Goal: Information Seeking & Learning: Learn about a topic

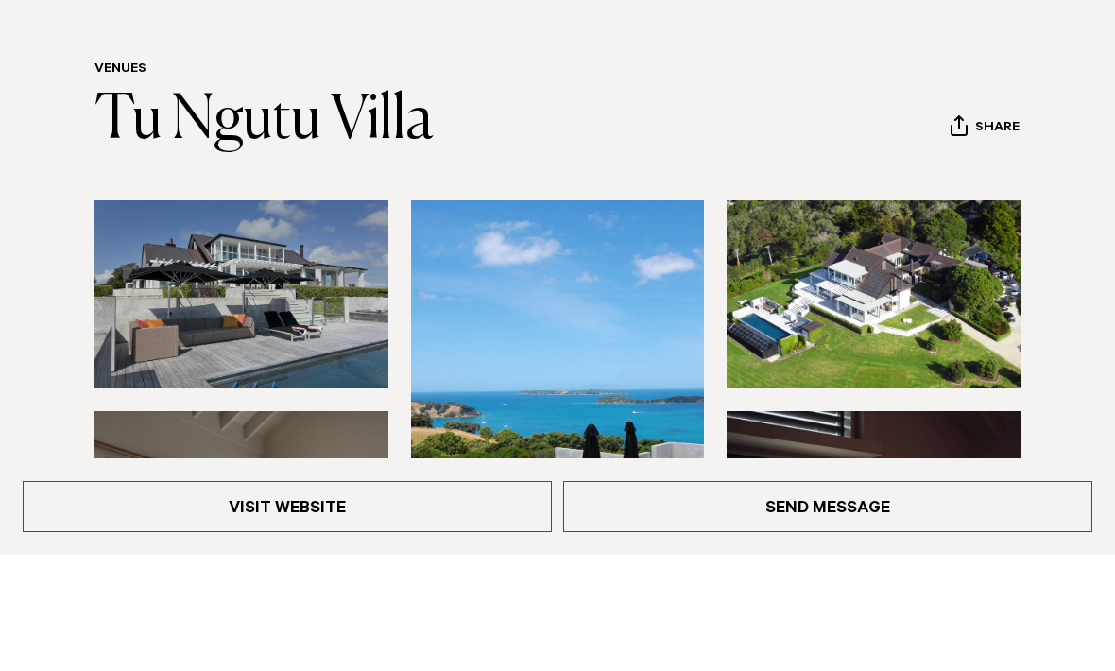
scroll to position [195, 0]
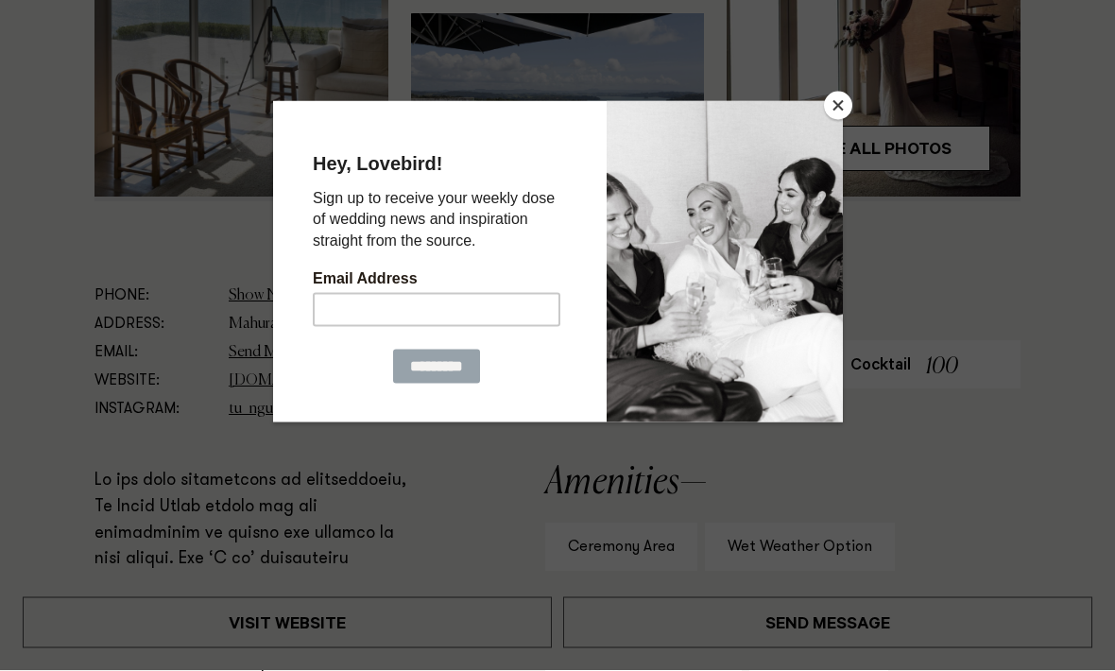
click at [843, 120] on button "Close" at bounding box center [838, 106] width 28 height 28
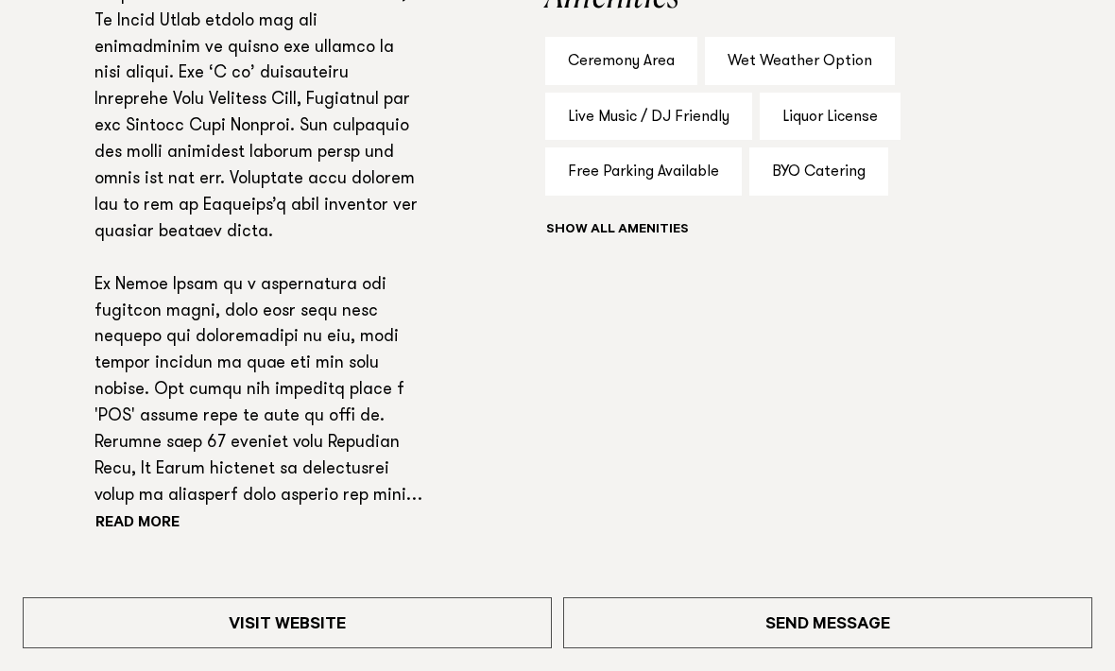
scroll to position [1295, 0]
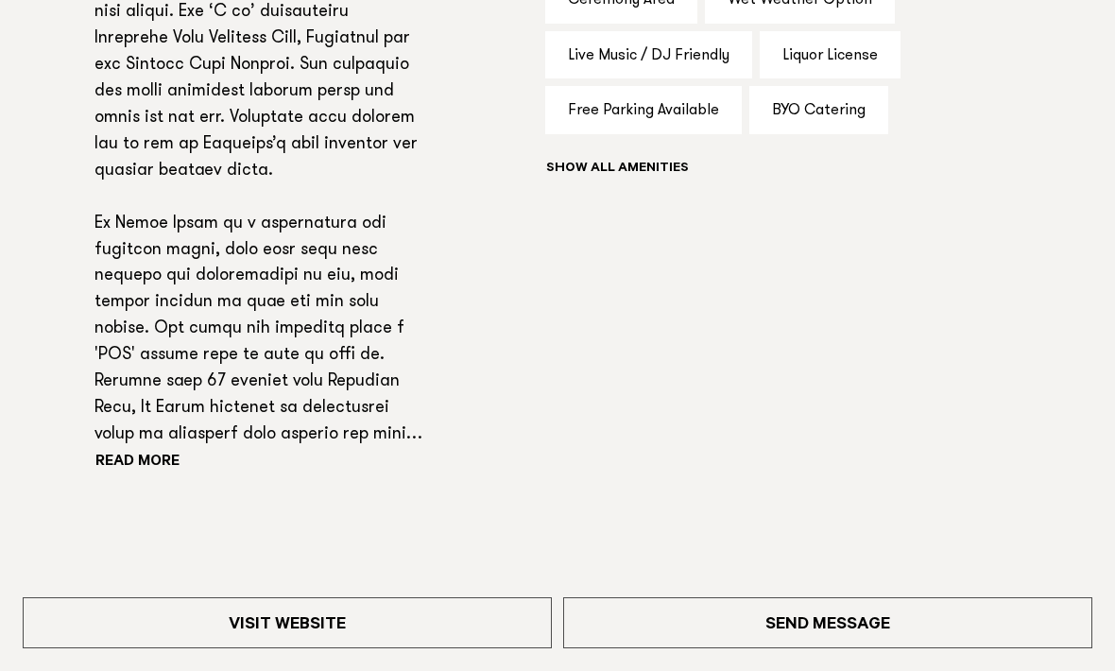
click at [661, 157] on div "Show all" at bounding box center [782, 170] width 475 height 26
click at [673, 162] on div "Show all" at bounding box center [782, 170] width 475 height 26
click at [639, 169] on div "Show all" at bounding box center [782, 170] width 475 height 26
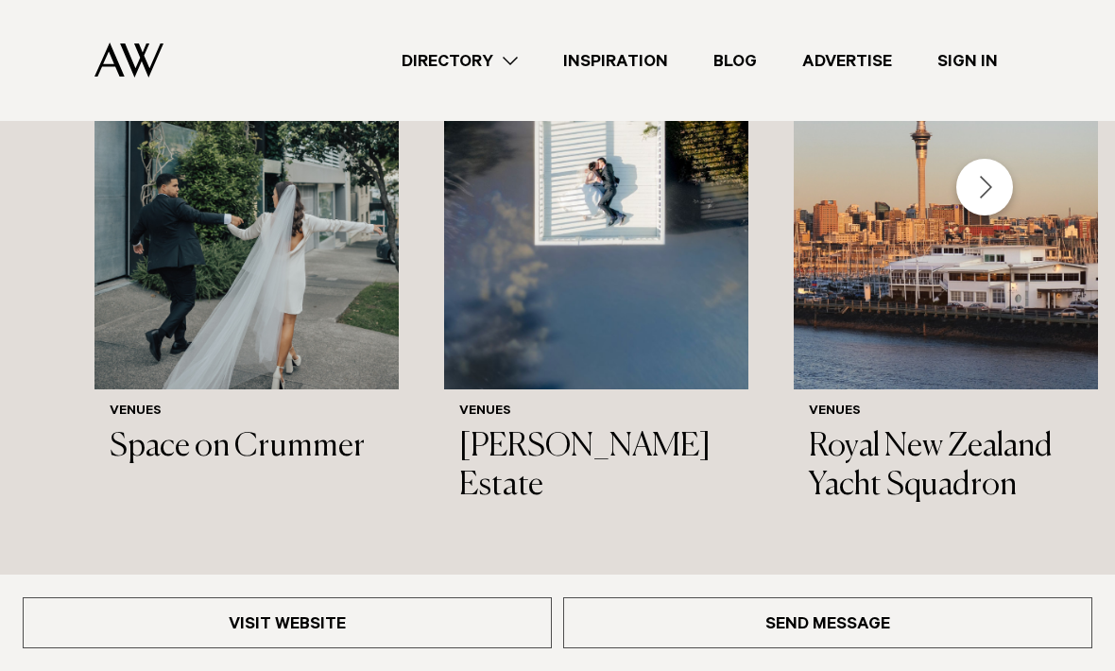
scroll to position [2114, 0]
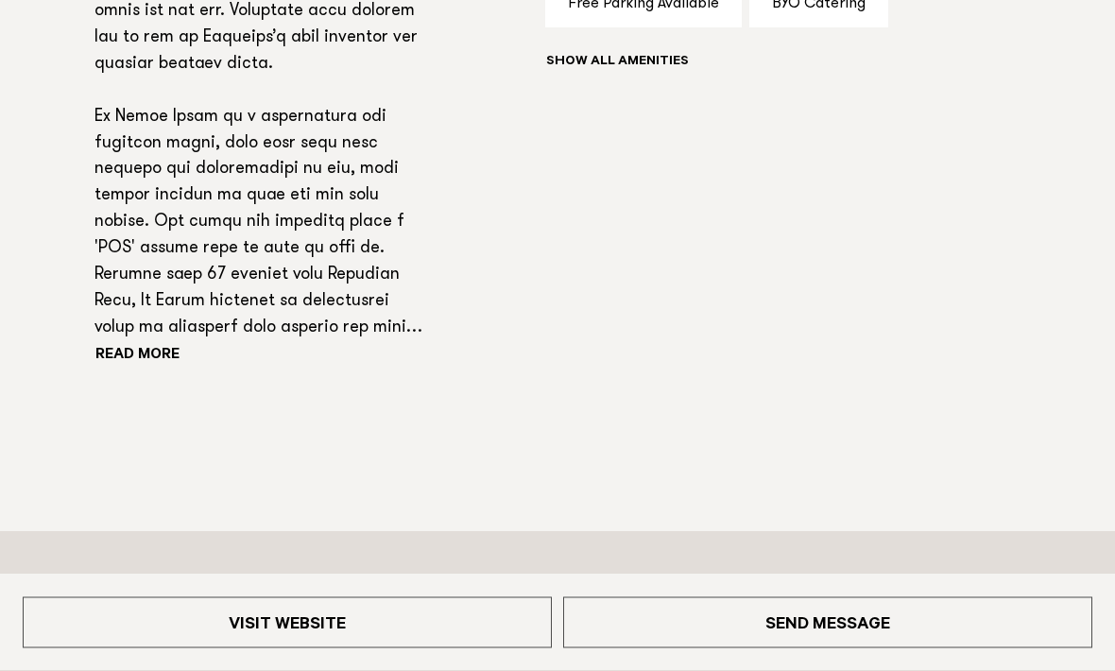
click at [151, 347] on button "Read more" at bounding box center [179, 357] width 170 height 28
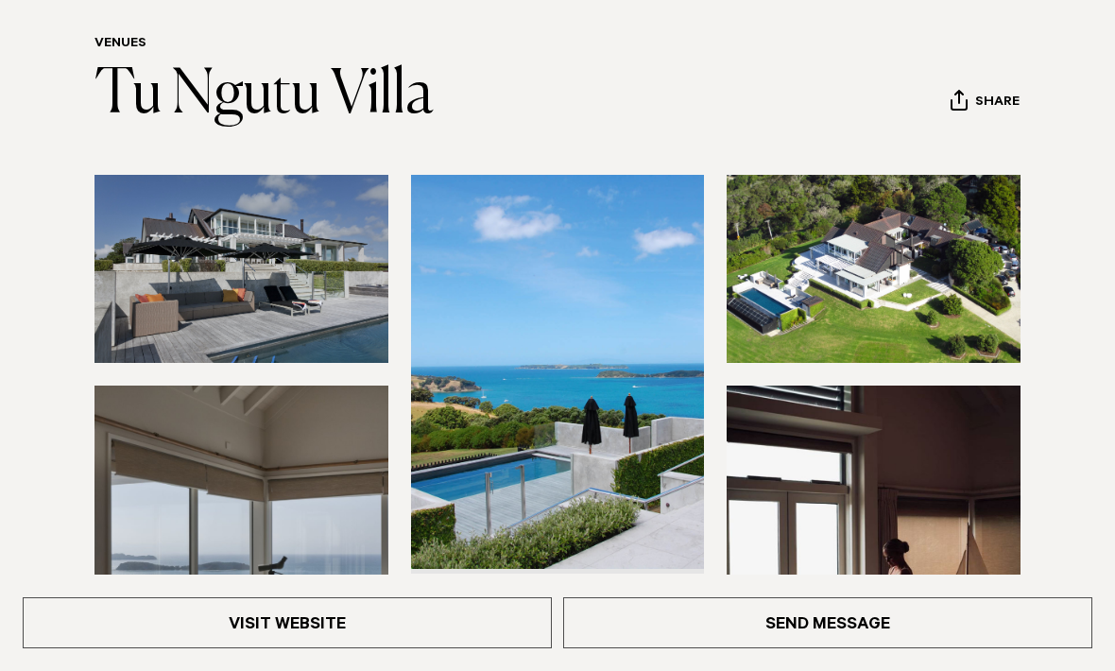
scroll to position [164, 0]
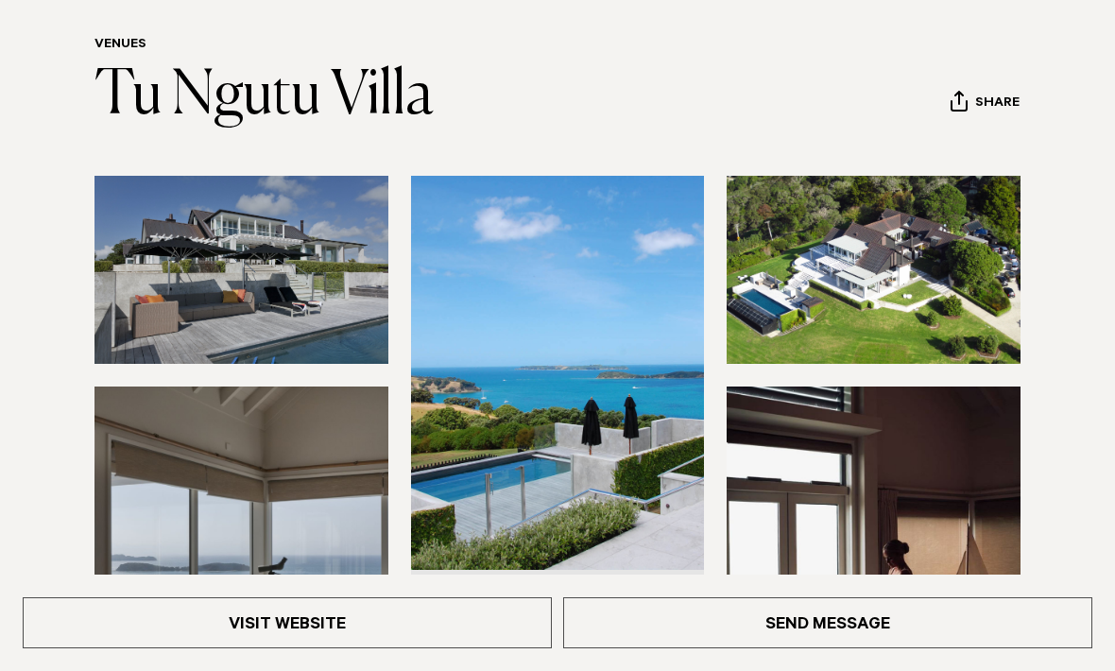
click at [347, 300] on img at bounding box center [241, 270] width 294 height 188
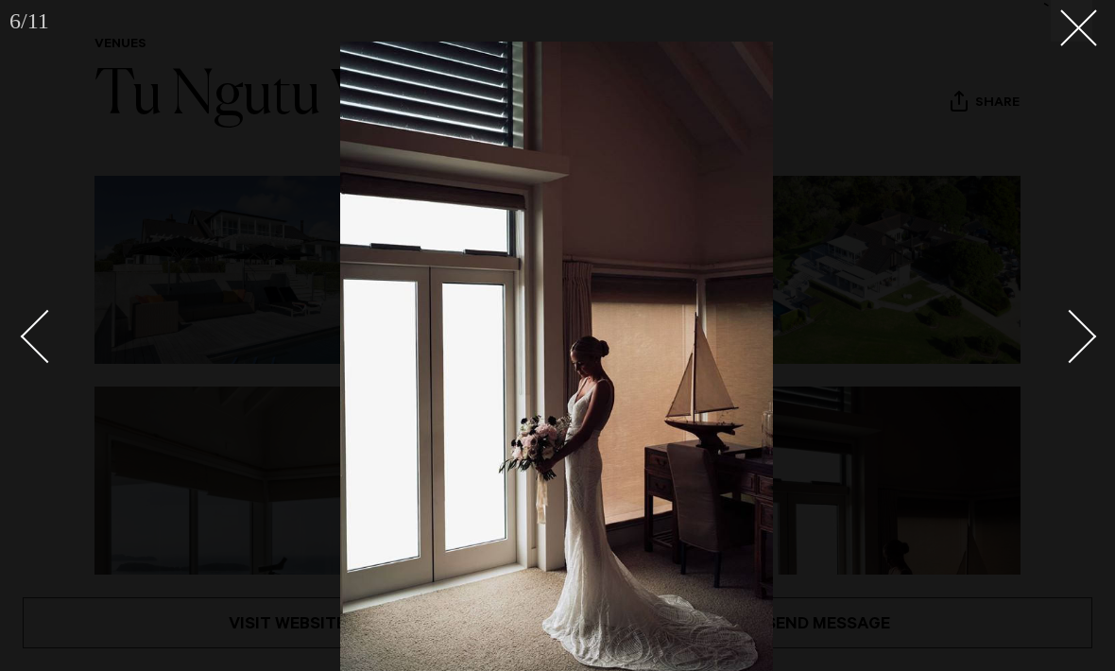
click at [1079, 38] on button at bounding box center [1072, 21] width 42 height 42
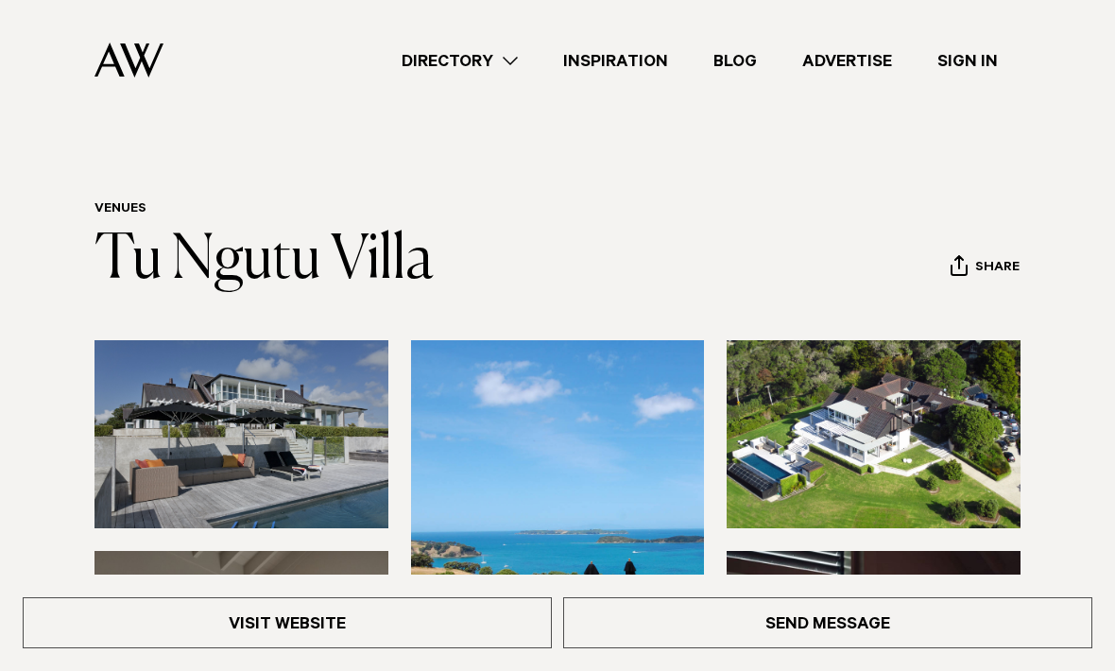
click at [509, 63] on link "Directory" at bounding box center [460, 61] width 162 height 26
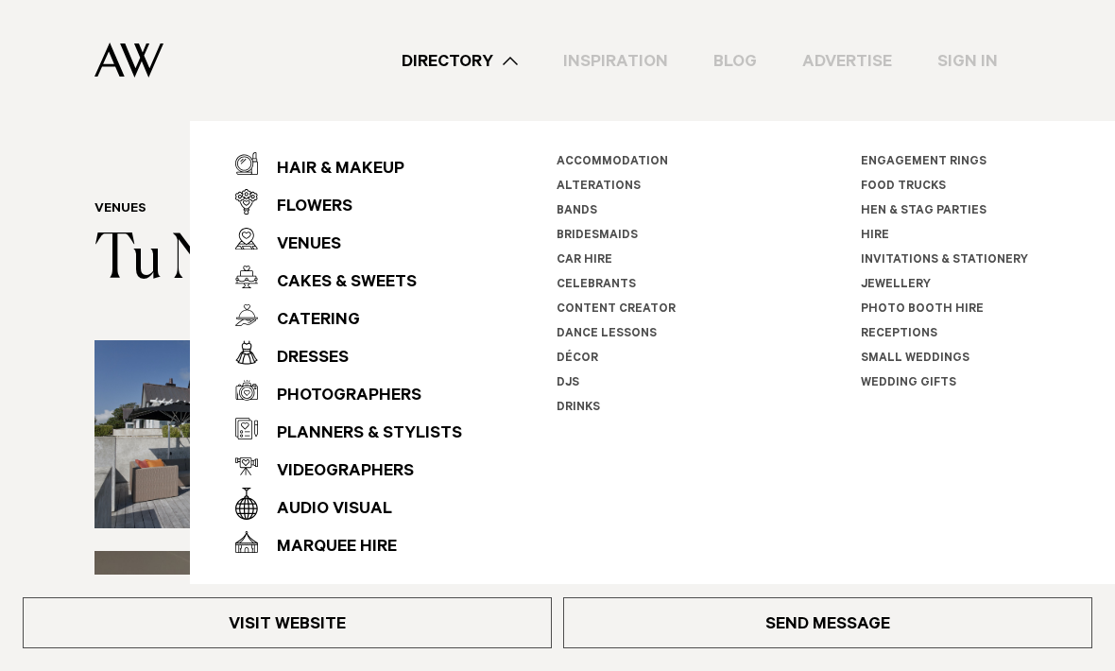
click at [880, 378] on link "Wedding Gifts" at bounding box center [908, 383] width 95 height 13
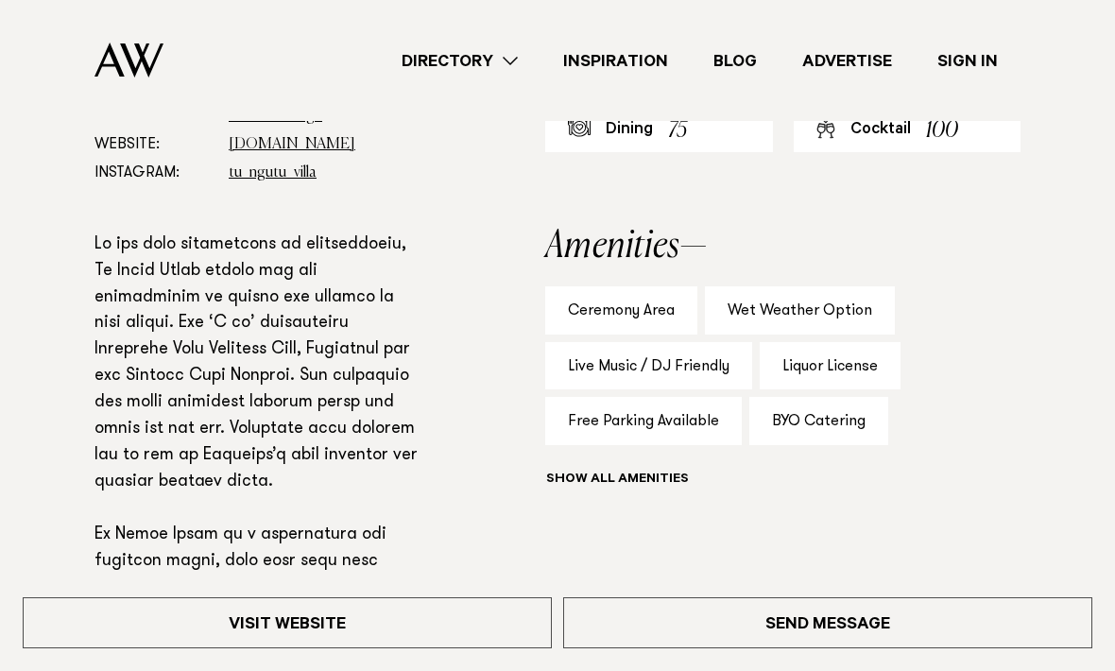
scroll to position [950, 0]
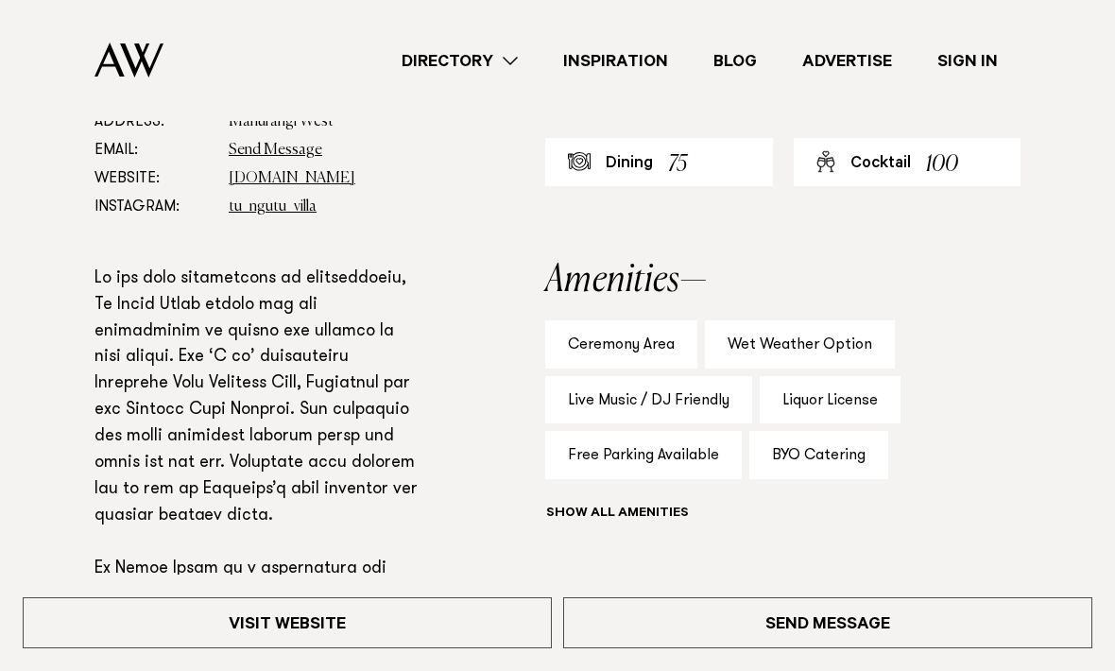
click at [323, 177] on link "[DOMAIN_NAME]" at bounding box center [292, 178] width 127 height 15
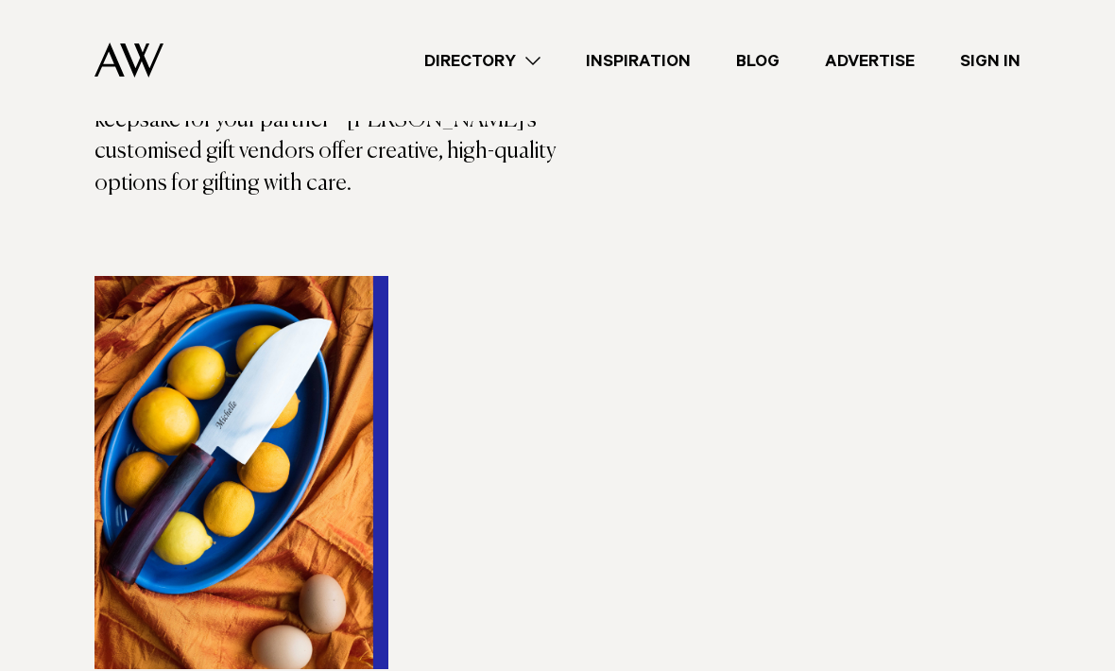
scroll to position [413, 0]
